Goal: Information Seeking & Learning: Find specific fact

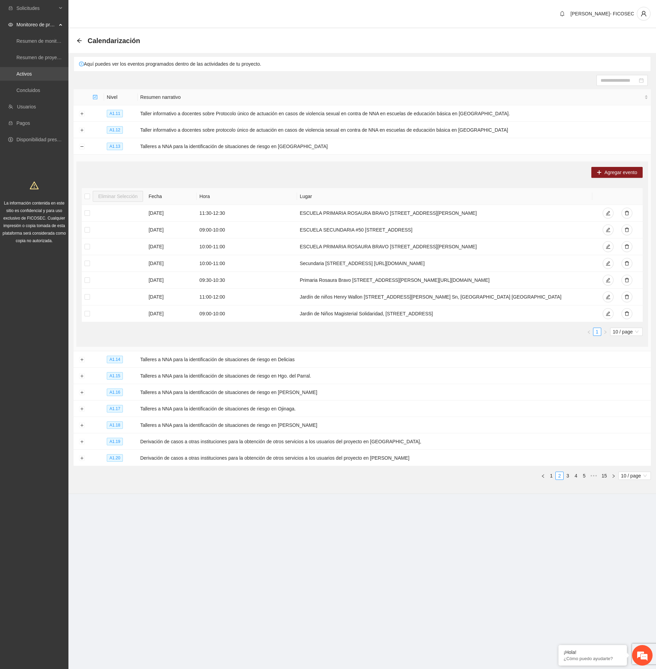
click at [32, 71] on link "Activos" at bounding box center [23, 73] width 15 height 5
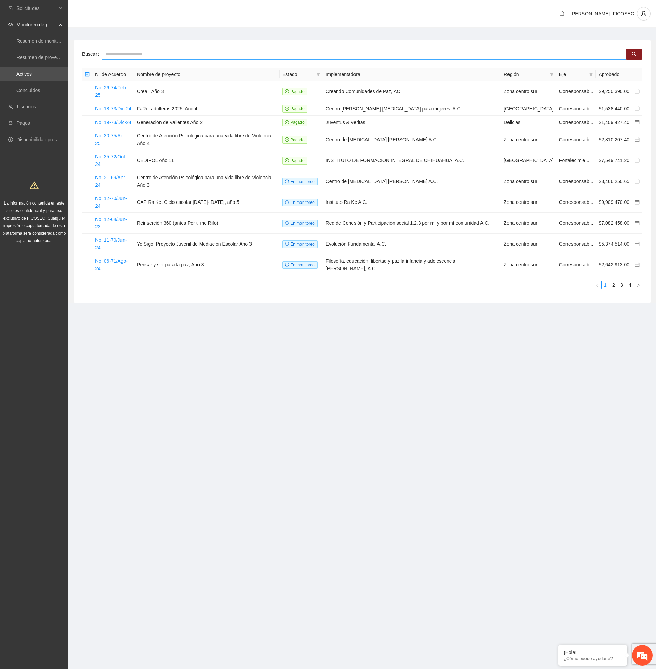
click at [138, 56] on input "text" at bounding box center [364, 54] width 525 height 11
click at [218, 53] on input "text" at bounding box center [364, 54] width 525 height 11
type input "********"
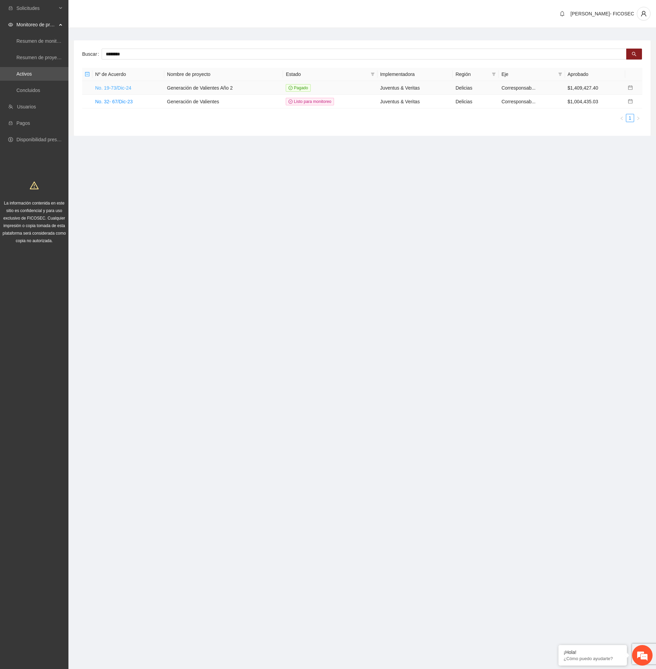
click at [111, 87] on link "No. 19-73/Dic-24" at bounding box center [113, 87] width 36 height 5
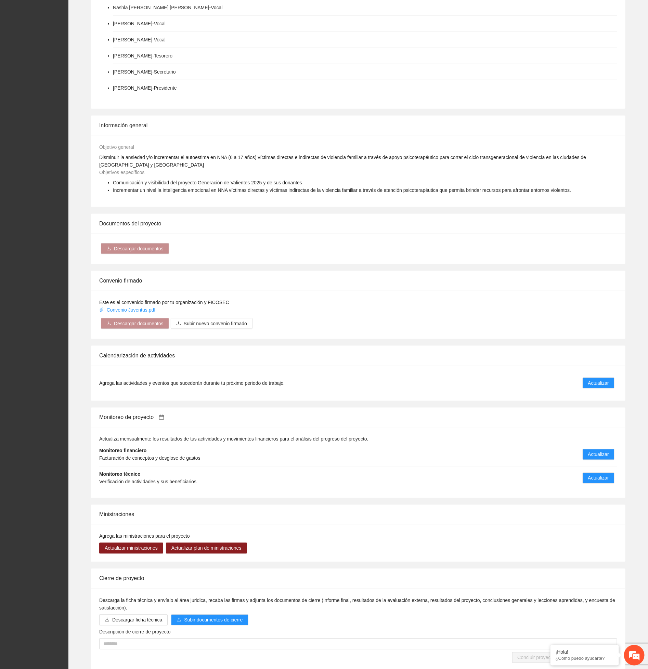
scroll to position [280, 0]
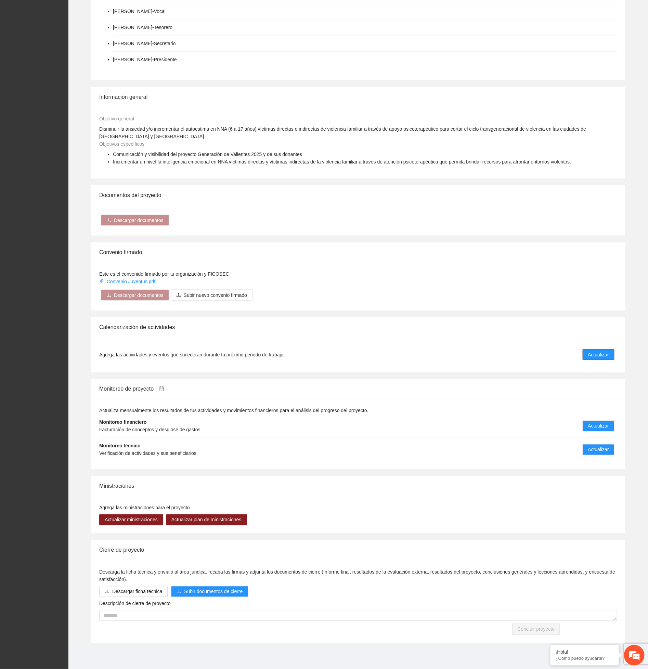
click at [591, 351] on span "Actualizar" at bounding box center [598, 355] width 21 height 8
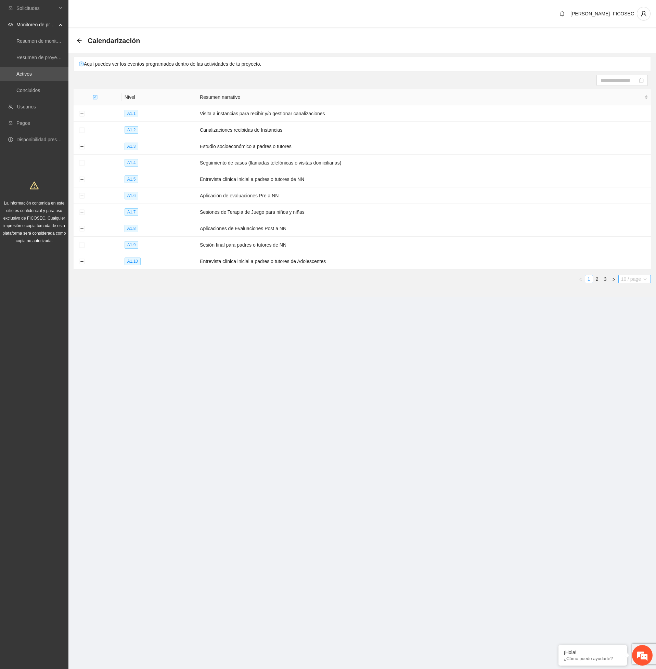
click at [627, 279] on span "10 / page" at bounding box center [634, 279] width 27 height 8
click at [627, 327] on div "100 / page" at bounding box center [634, 325] width 25 height 8
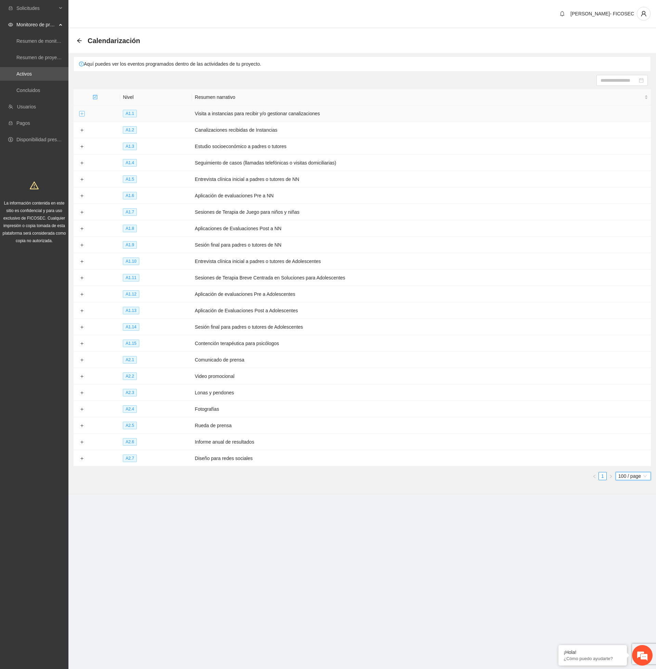
click at [80, 116] on button "Expand row" at bounding box center [81, 113] width 5 height 5
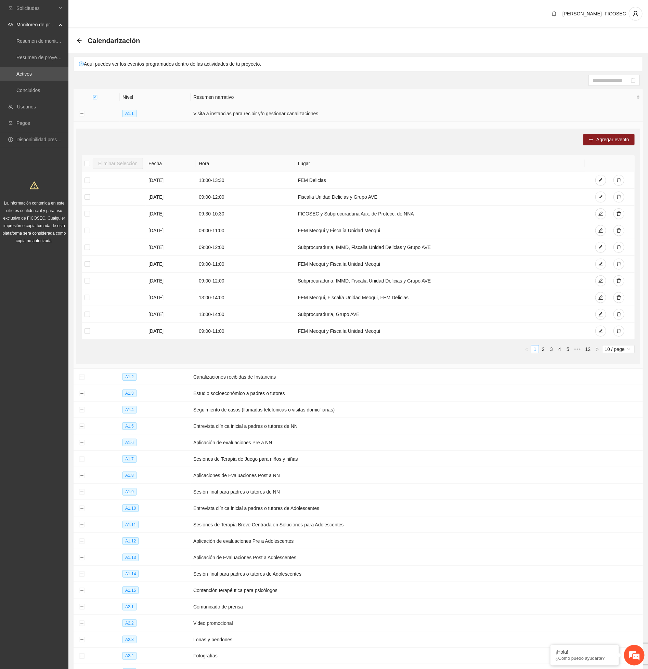
click at [78, 115] on td at bounding box center [82, 113] width 16 height 16
click at [80, 115] on button "Collapse row" at bounding box center [81, 113] width 5 height 5
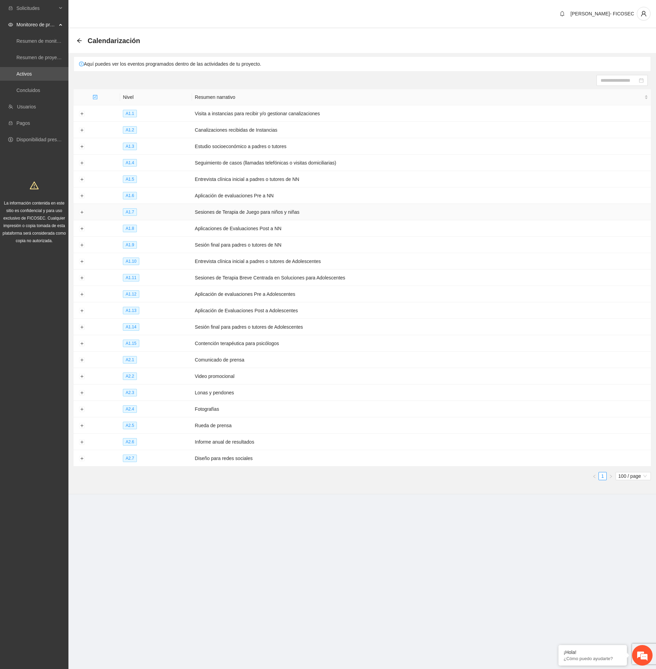
click at [85, 214] on td at bounding box center [82, 212] width 16 height 16
click at [82, 214] on button "Expand row" at bounding box center [81, 212] width 5 height 5
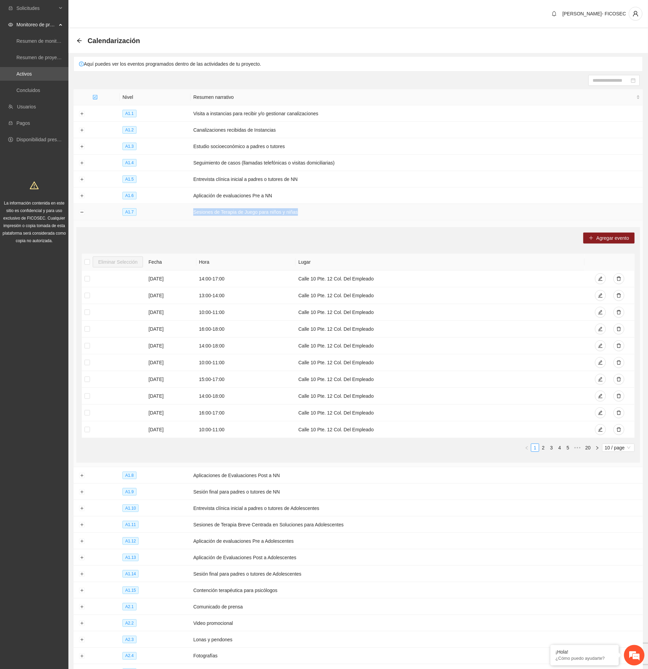
drag, startPoint x: 194, startPoint y: 213, endPoint x: 311, endPoint y: 214, distance: 116.7
click at [311, 214] on td "Sesiones de Terapia de Juego para niños y niñas" at bounding box center [417, 212] width 452 height 16
copy td "Sesiones de Terapia de Juego para niños y niñas"
click at [345, 310] on td "Calle 10 Pte. 12 Col. Del Empleado" at bounding box center [440, 312] width 289 height 17
click at [150, 374] on td "[DATE]" at bounding box center [171, 430] width 50 height 17
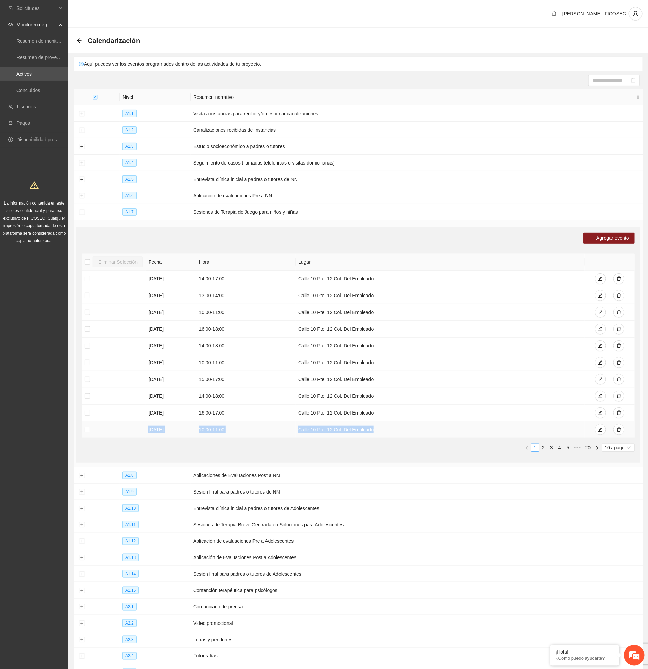
drag, startPoint x: 149, startPoint y: 434, endPoint x: 397, endPoint y: 436, distance: 248.1
click at [398, 374] on tr "[DATE] 10:00 - 11:00 Calle 10 Pte. 12 Col. Del Empleado" at bounding box center [358, 430] width 553 height 17
copy tr "[DATE] 10:00 - 11:00 Calle 10 Pte. 12 Col. Del Empleado"
